Goal: Information Seeking & Learning: Compare options

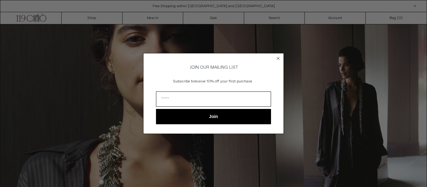
click at [278, 56] on circle "Close dialog" at bounding box center [278, 59] width 6 height 6
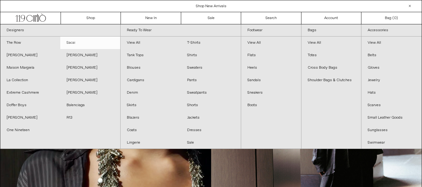
click at [69, 38] on link "Sacai" at bounding box center [90, 43] width 60 height 12
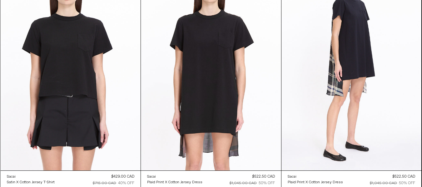
scroll to position [1000, 0]
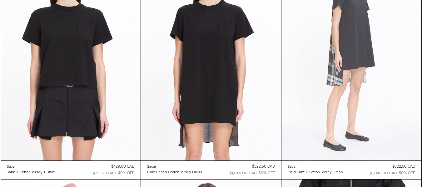
click at [356, 65] on at bounding box center [352, 55] width 140 height 210
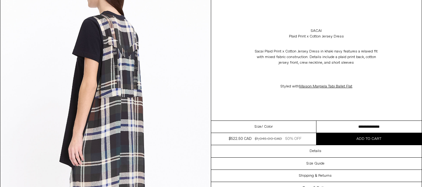
scroll to position [875, 0]
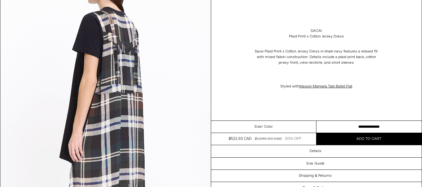
click at [269, 127] on span "/ Color" at bounding box center [267, 127] width 11 height 6
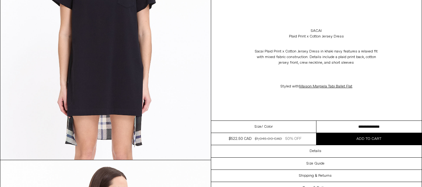
scroll to position [406, 0]
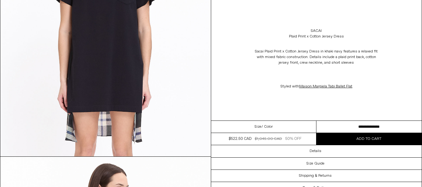
click at [383, 124] on select "**********" at bounding box center [369, 127] width 105 height 12
select select "**********"
click at [317, 121] on select "**********" at bounding box center [369, 127] width 105 height 12
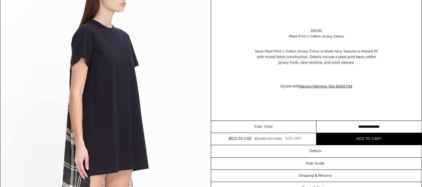
scroll to position [625, 0]
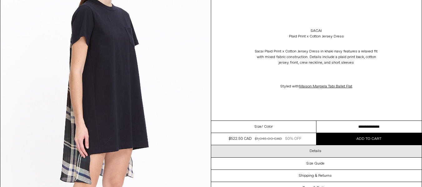
click at [320, 148] on div "Details" at bounding box center [316, 151] width 211 height 12
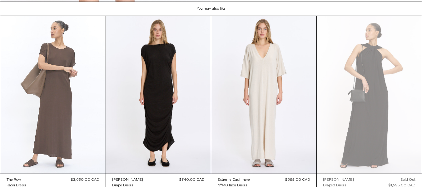
scroll to position [1094, 0]
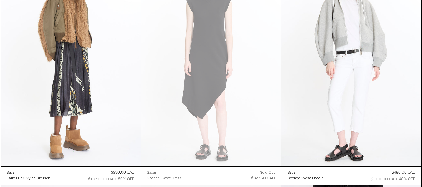
scroll to position [2066, 0]
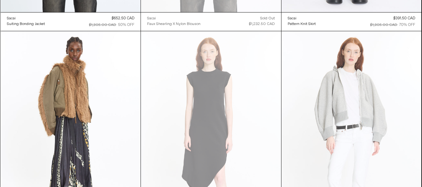
click at [338, 102] on at bounding box center [352, 136] width 140 height 210
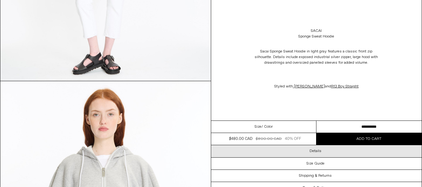
scroll to position [219, 0]
click at [316, 149] on h3 "Details" at bounding box center [316, 151] width 12 height 4
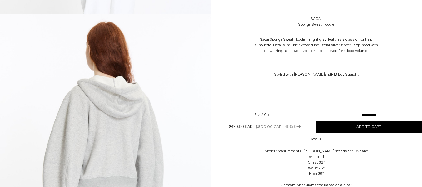
scroll to position [906, 0]
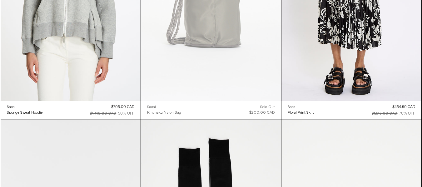
scroll to position [2342, 0]
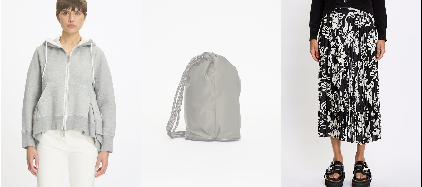
click at [77, 75] on at bounding box center [71, 89] width 140 height 210
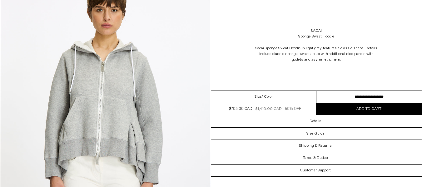
click at [391, 96] on select "**********" at bounding box center [369, 97] width 105 height 12
select select "**********"
click at [317, 91] on select "**********" at bounding box center [369, 97] width 105 height 12
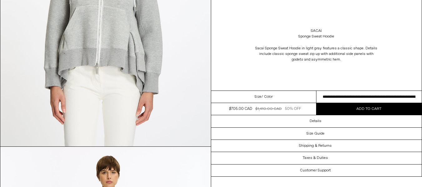
scroll to position [156, 0]
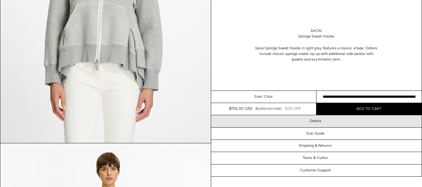
click at [330, 120] on div "Details" at bounding box center [316, 121] width 211 height 12
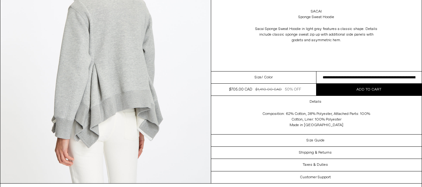
scroll to position [1062, 0]
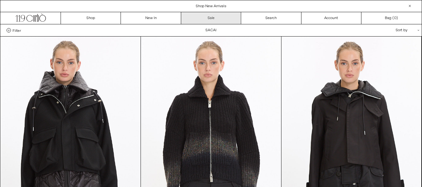
click at [206, 17] on link "Sale" at bounding box center [211, 18] width 60 height 12
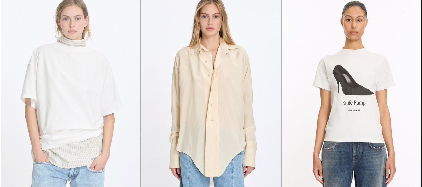
scroll to position [1156, 0]
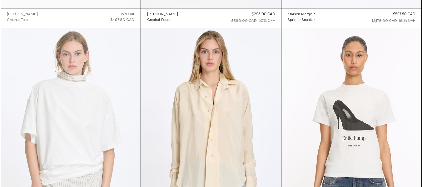
click at [82, 106] on at bounding box center [71, 132] width 140 height 210
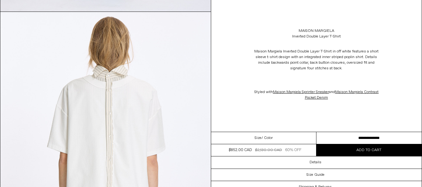
scroll to position [562, 0]
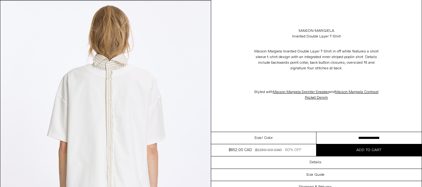
click at [371, 138] on select "**********" at bounding box center [369, 138] width 105 height 12
click at [245, 88] on div "Maison Margiela Inverted Double Layer T-Shirt in off white features a short sle…" at bounding box center [316, 74] width 211 height 64
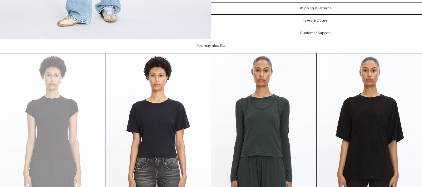
scroll to position [1344, 0]
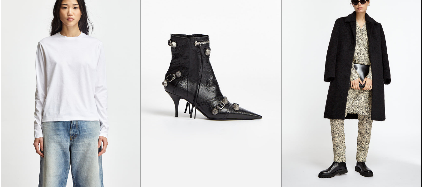
scroll to position [19582, 0]
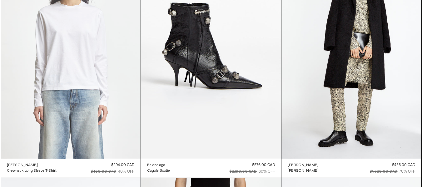
click at [54, 57] on at bounding box center [71, 54] width 140 height 210
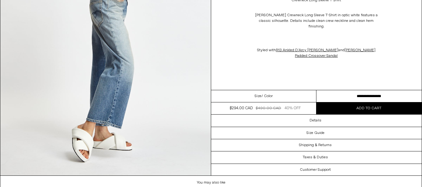
scroll to position [1375, 0]
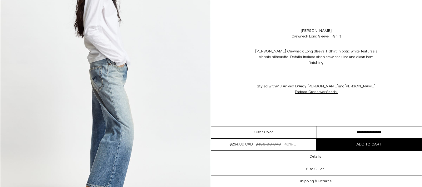
click at [376, 127] on select "**********" at bounding box center [369, 133] width 105 height 12
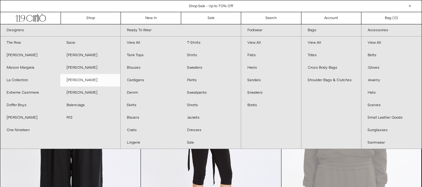
click at [70, 79] on link "[PERSON_NAME]" at bounding box center [90, 80] width 60 height 12
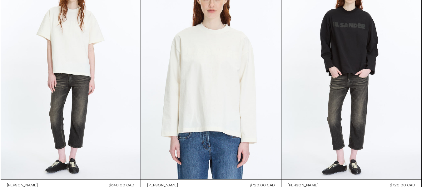
scroll to position [281, 0]
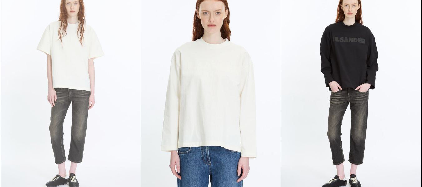
click at [70, 57] on at bounding box center [71, 89] width 140 height 210
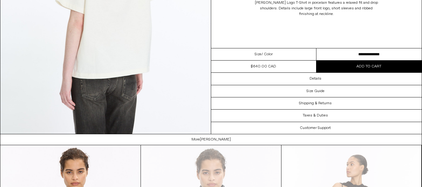
scroll to position [844, 0]
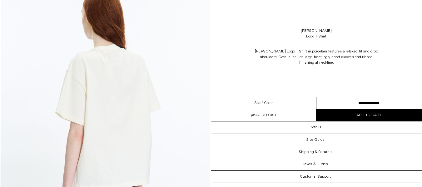
click at [367, 103] on select "**********" at bounding box center [369, 103] width 105 height 12
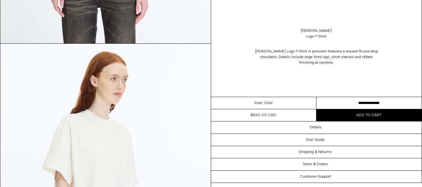
scroll to position [469, 0]
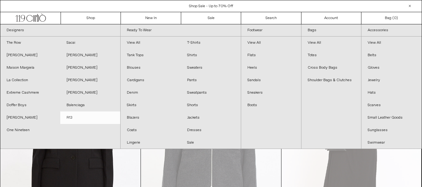
click at [68, 116] on link "R13" at bounding box center [90, 118] width 60 height 12
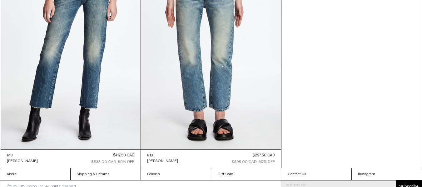
scroll to position [3771, 0]
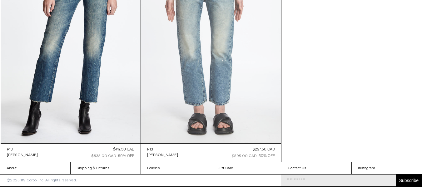
click at [186, 34] on at bounding box center [211, 38] width 140 height 210
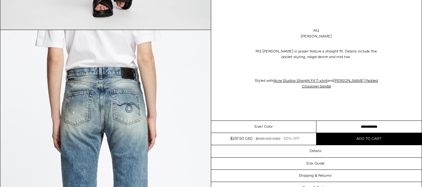
scroll to position [969, 0]
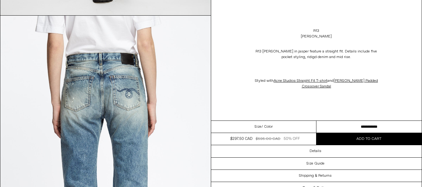
click at [373, 126] on select "**********" at bounding box center [369, 127] width 105 height 12
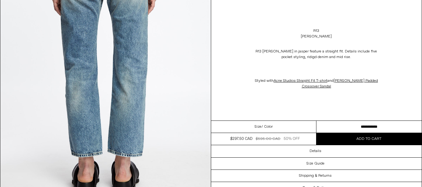
scroll to position [1094, 0]
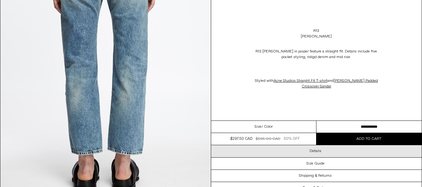
click at [312, 153] on h3 "Details" at bounding box center [316, 151] width 12 height 4
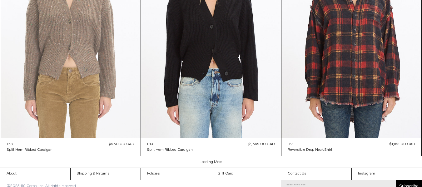
scroll to position [1710, 0]
